Goal: Task Accomplishment & Management: Manage account settings

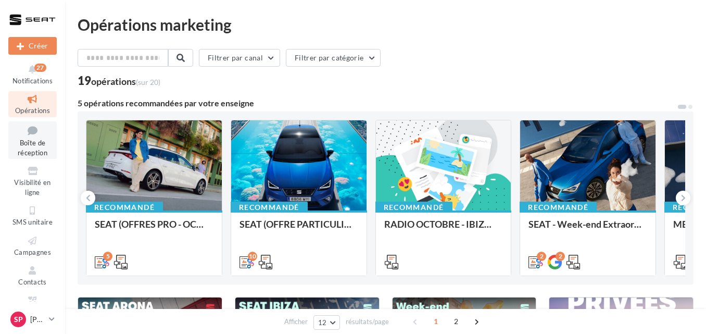
click at [32, 145] on span "Boîte de réception" at bounding box center [33, 148] width 30 height 18
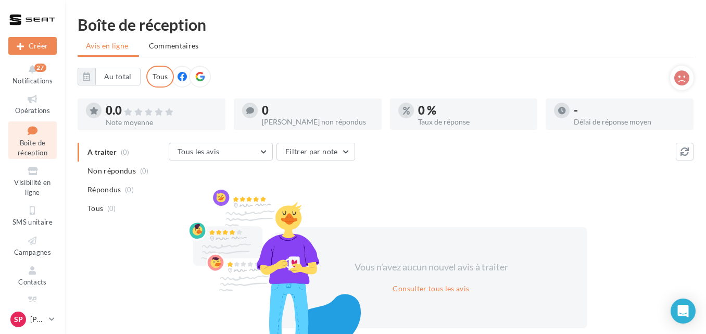
click at [60, 319] on div "Sp [PERSON_NAME] SEAT-[GEOGRAPHIC_DATA]" at bounding box center [32, 321] width 65 height 24
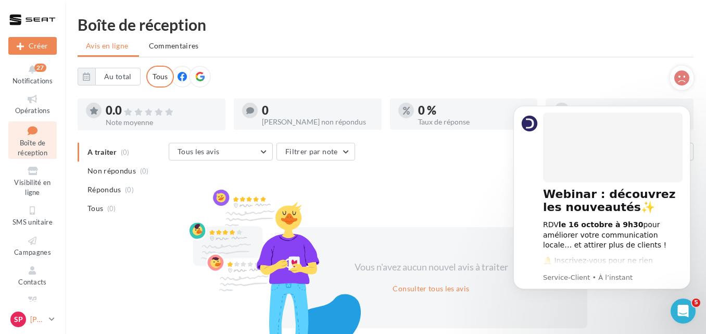
click at [53, 317] on icon at bounding box center [52, 319] width 6 height 9
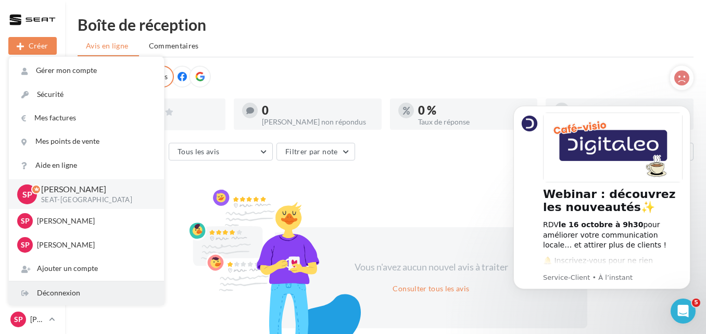
click at [49, 292] on div "Déconnexion" at bounding box center [86, 292] width 155 height 23
